Goal: Information Seeking & Learning: Learn about a topic

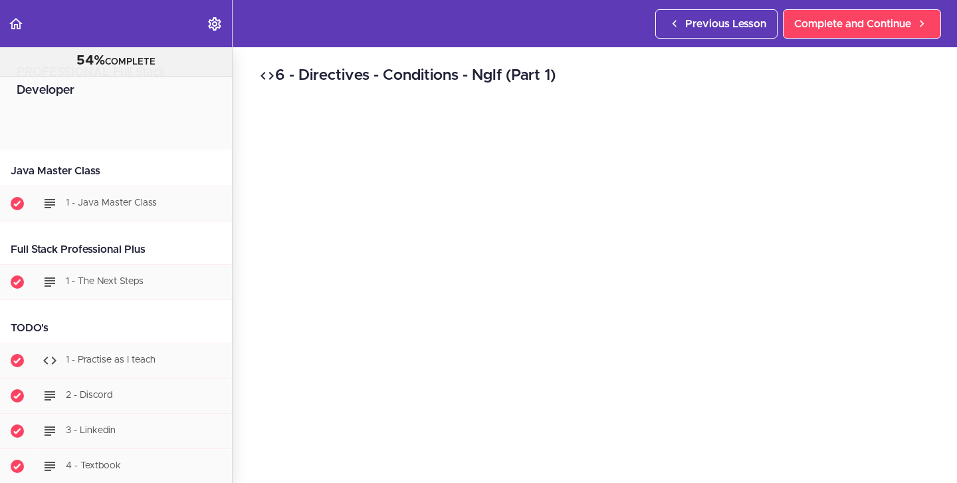
scroll to position [24980, 0]
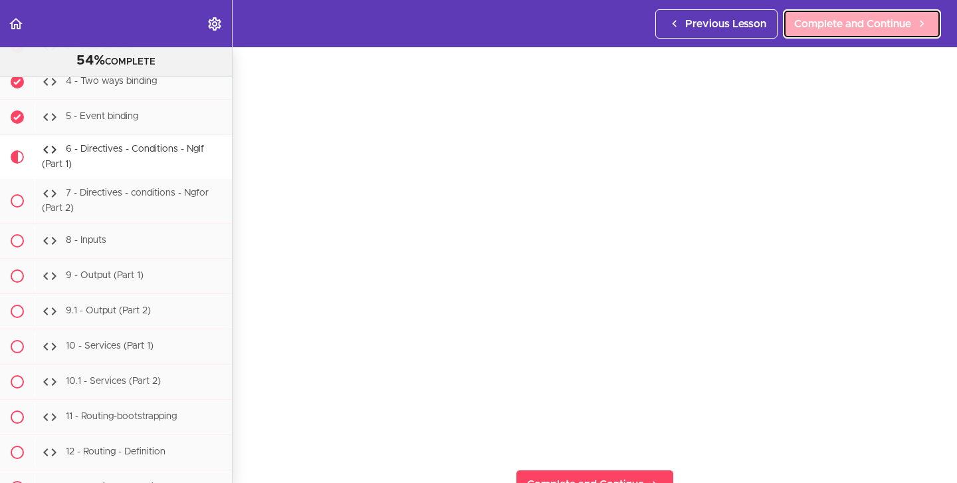
click at [853, 21] on span "Complete and Continue" at bounding box center [852, 24] width 117 height 16
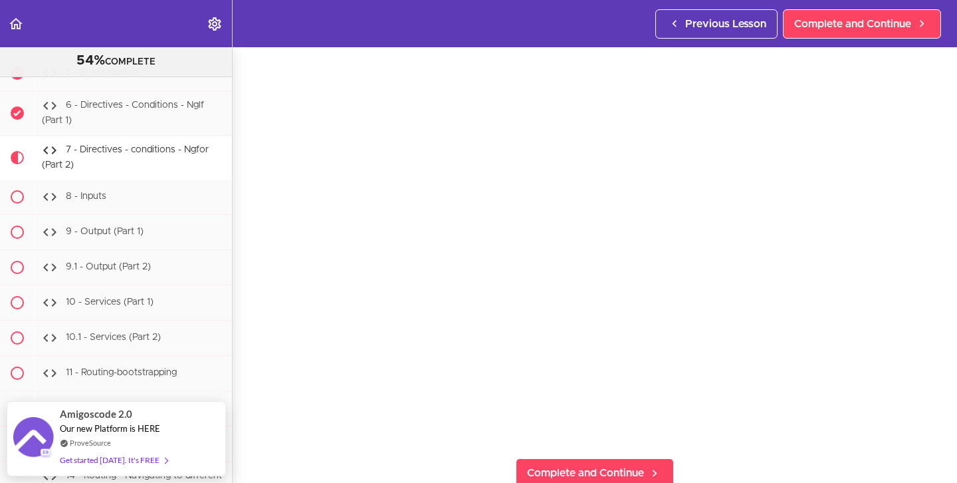
scroll to position [71, 0]
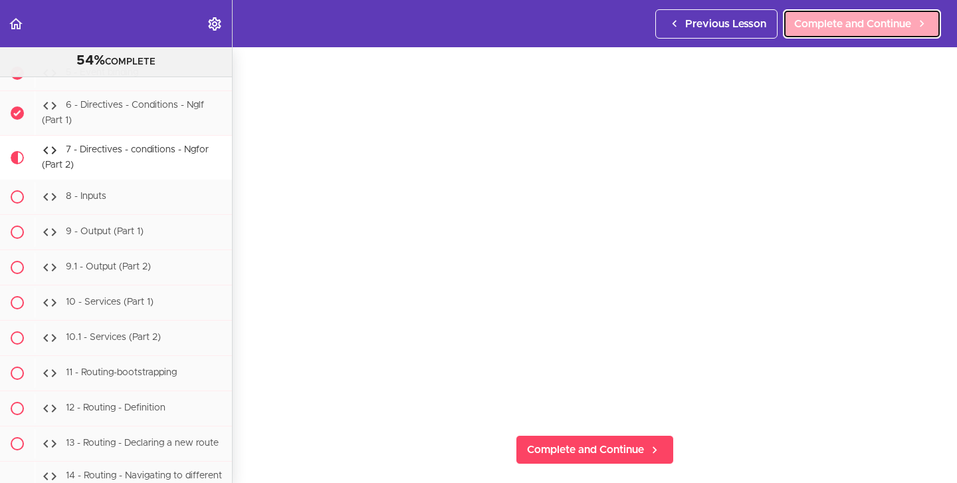
click at [854, 33] on link "Complete and Continue" at bounding box center [862, 23] width 158 height 29
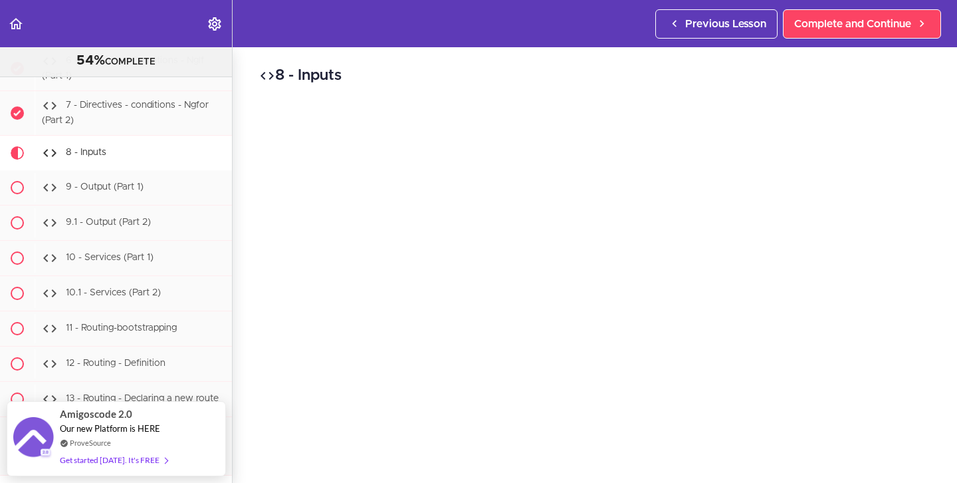
click at [945, 197] on div "8 - Inputs Complete and Continue 1 - Follow us on LinkedIn 2 - Subscribe to our…" at bounding box center [595, 264] width 724 height 435
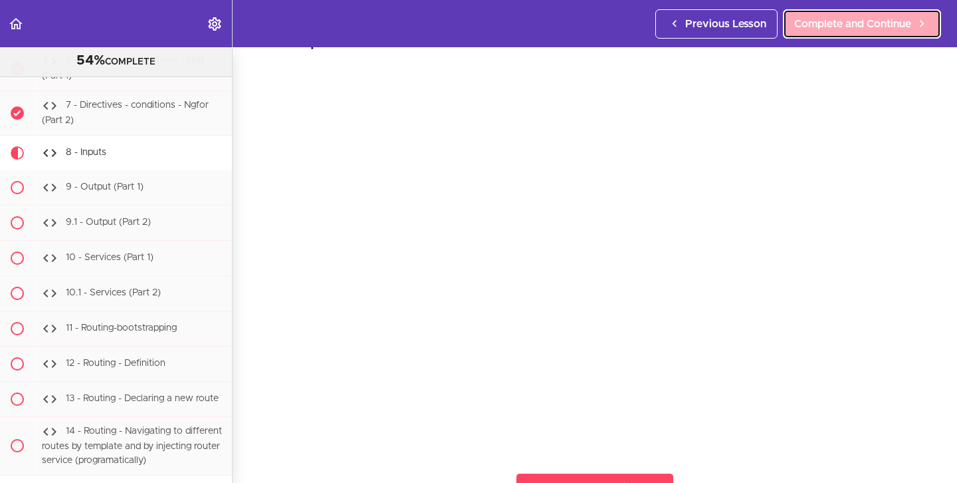
click at [824, 25] on span "Complete and Continue" at bounding box center [852, 24] width 117 height 16
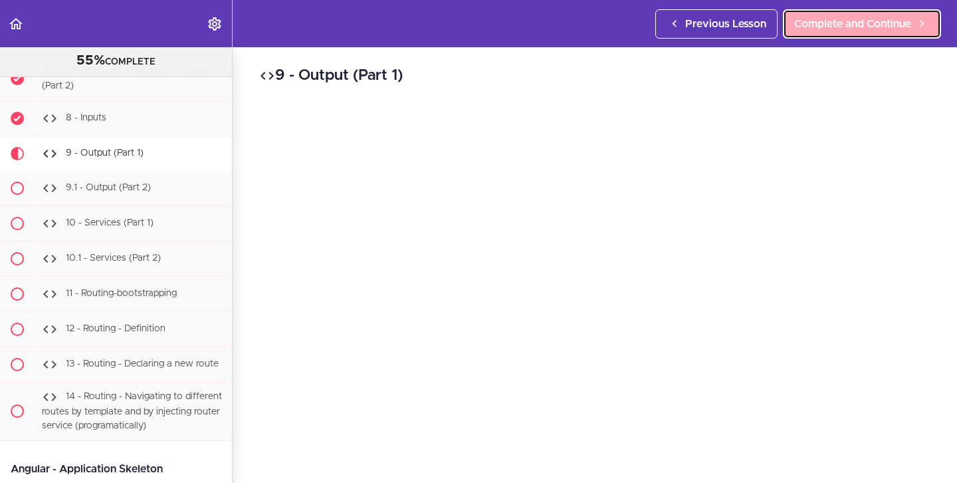
scroll to position [25103, 0]
